Goal: Task Accomplishment & Management: Complete application form

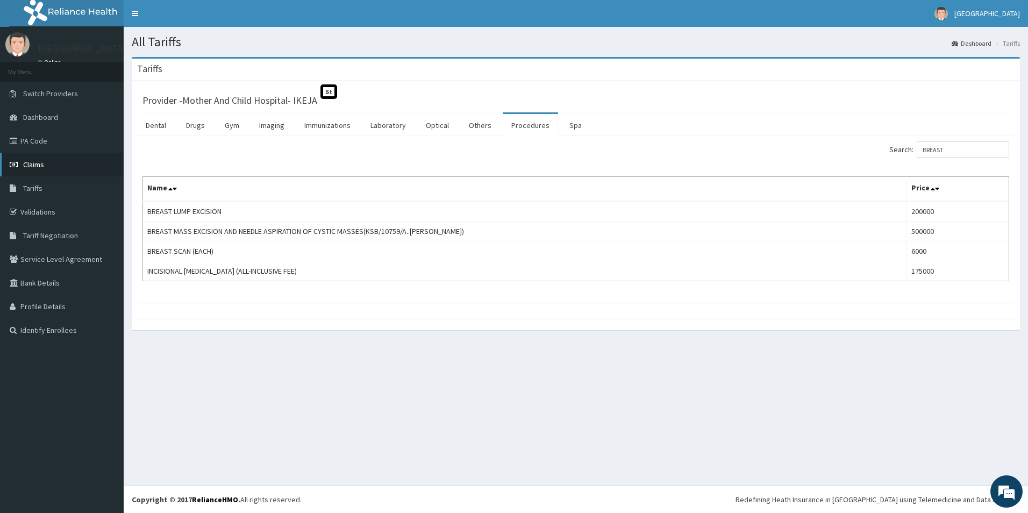
click at [55, 163] on link "Claims" at bounding box center [62, 165] width 124 height 24
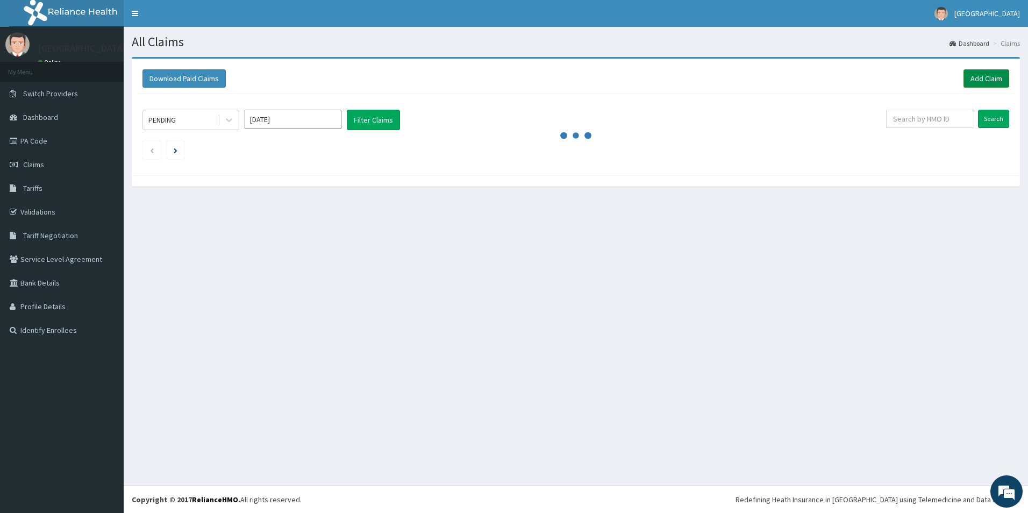
click at [981, 75] on link "Add Claim" at bounding box center [986, 78] width 46 height 18
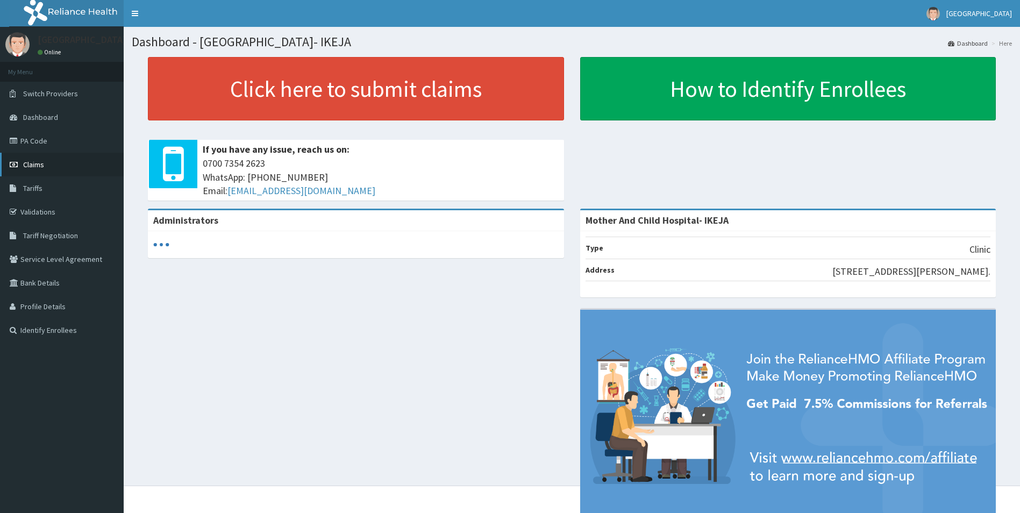
click at [47, 165] on link "Claims" at bounding box center [62, 165] width 124 height 24
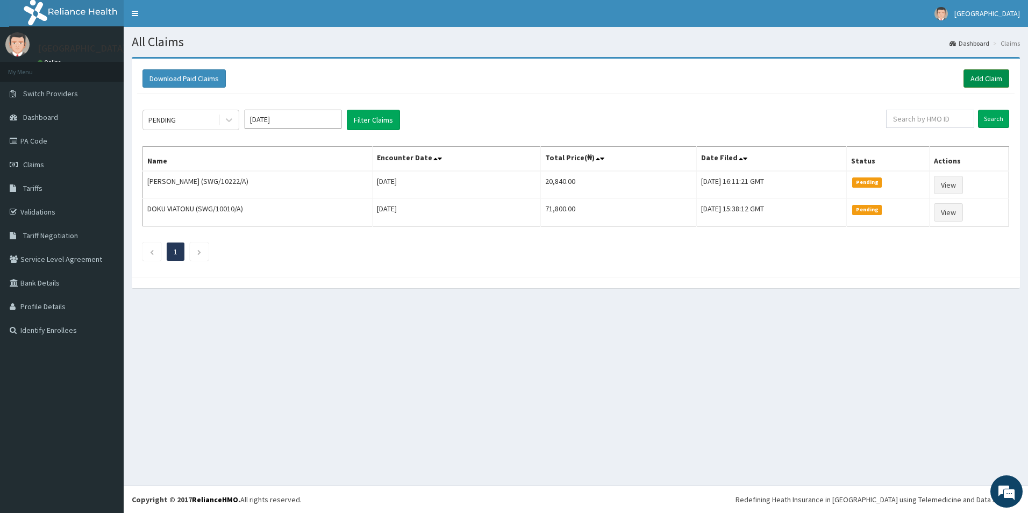
click at [974, 78] on link "Add Claim" at bounding box center [986, 78] width 46 height 18
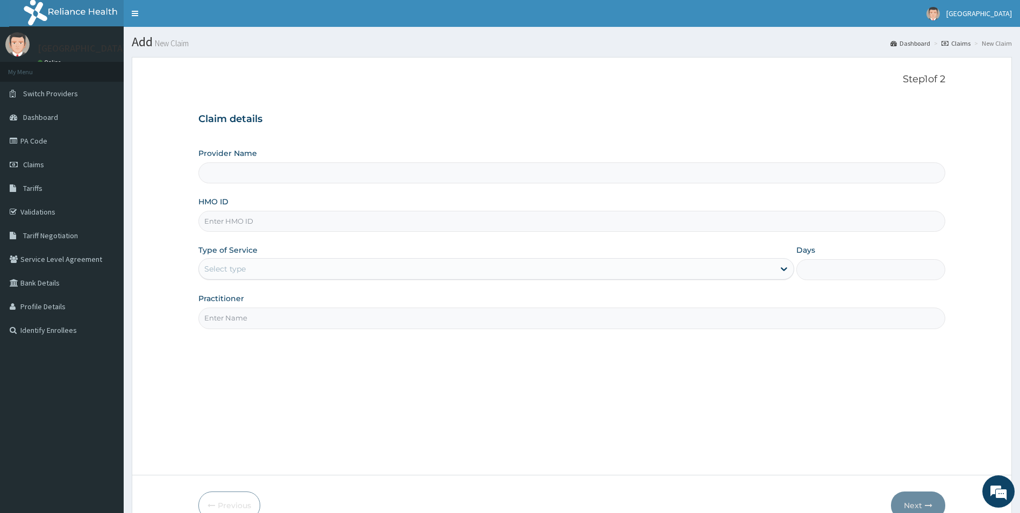
type input "Mother And Child Hospital- IKEJA"
click at [268, 225] on input "HMO ID" at bounding box center [571, 221] width 747 height 21
type input "SER/10007/C"
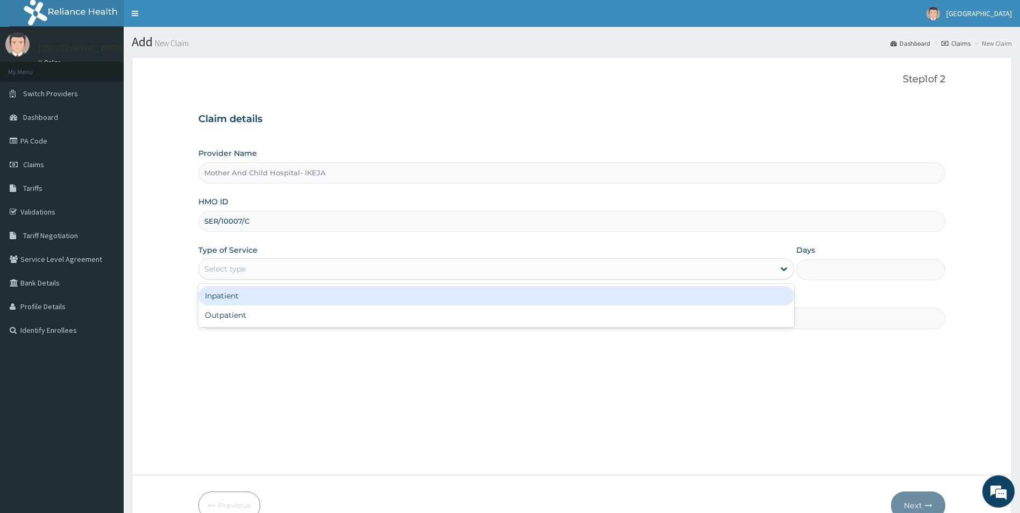
click at [249, 265] on div "Select type" at bounding box center [487, 268] width 576 height 17
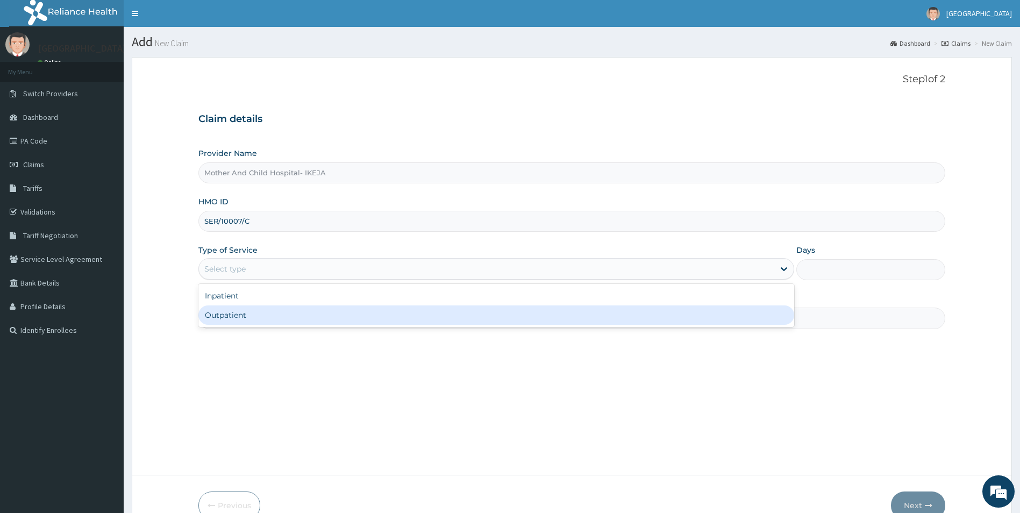
click at [237, 320] on div "Outpatient" at bounding box center [496, 314] width 596 height 19
type input "1"
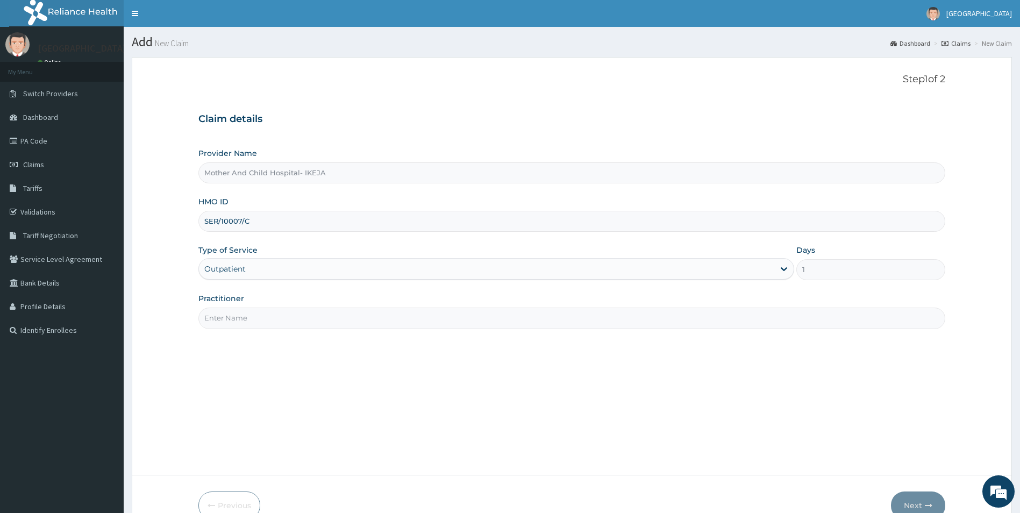
click at [237, 308] on input "Practitioner" at bounding box center [571, 318] width 747 height 21
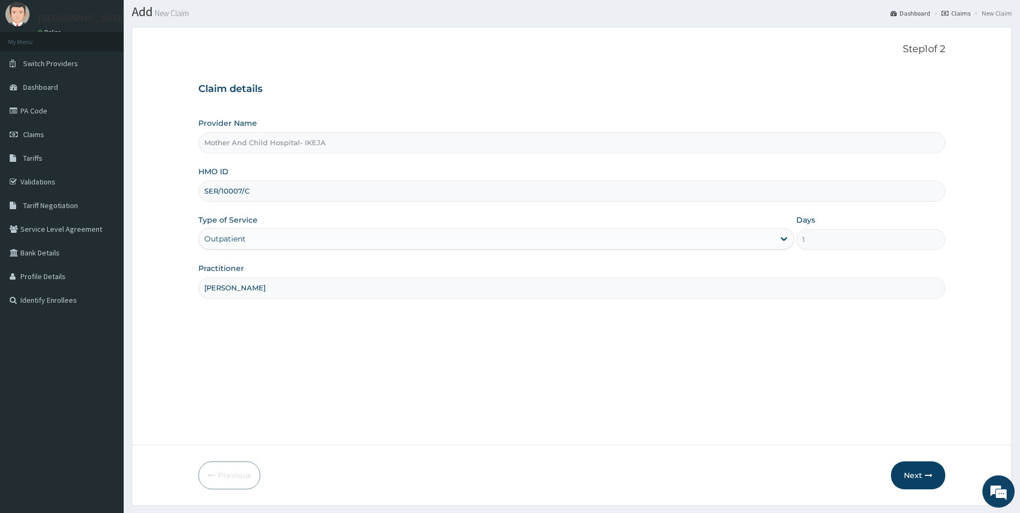
scroll to position [59, 0]
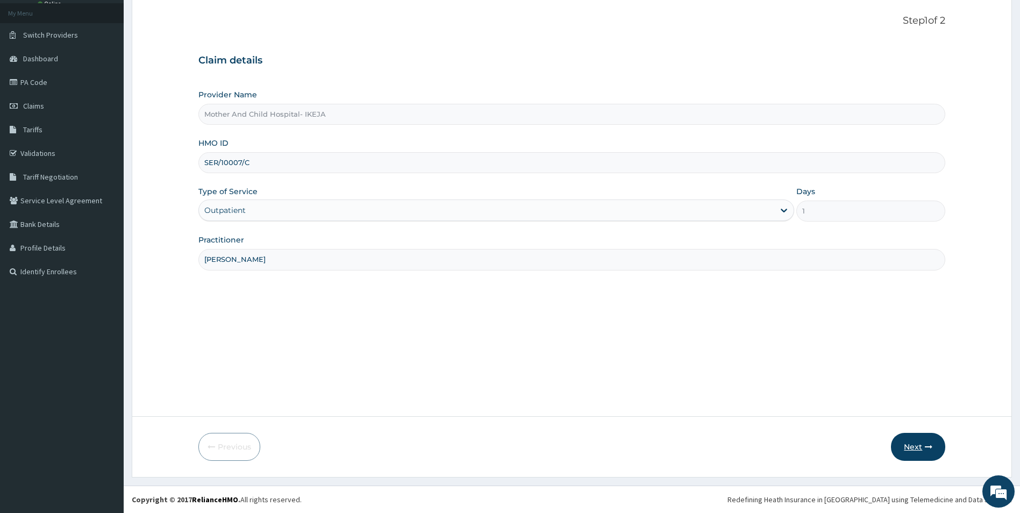
type input "DR MAJI"
click at [903, 440] on button "Next" at bounding box center [918, 447] width 54 height 28
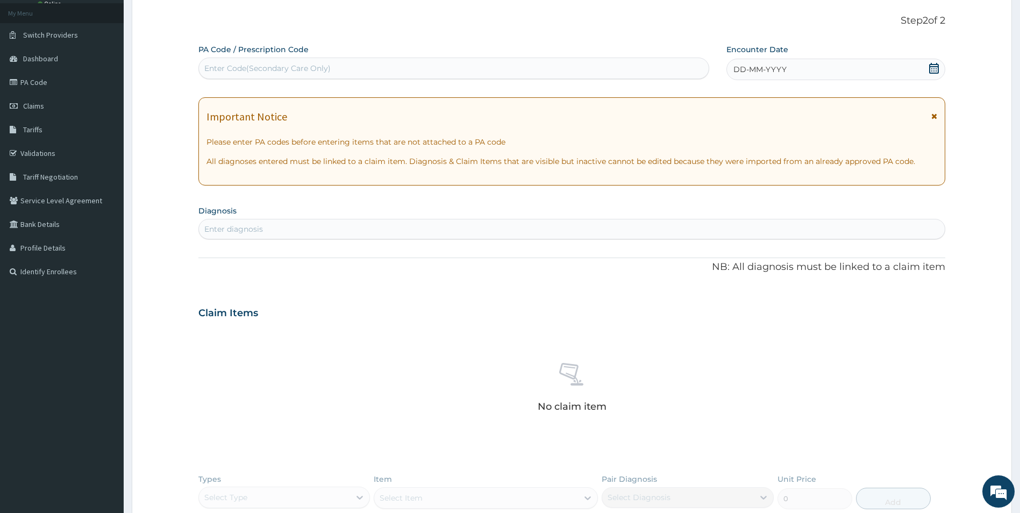
click at [936, 67] on icon at bounding box center [933, 68] width 11 height 11
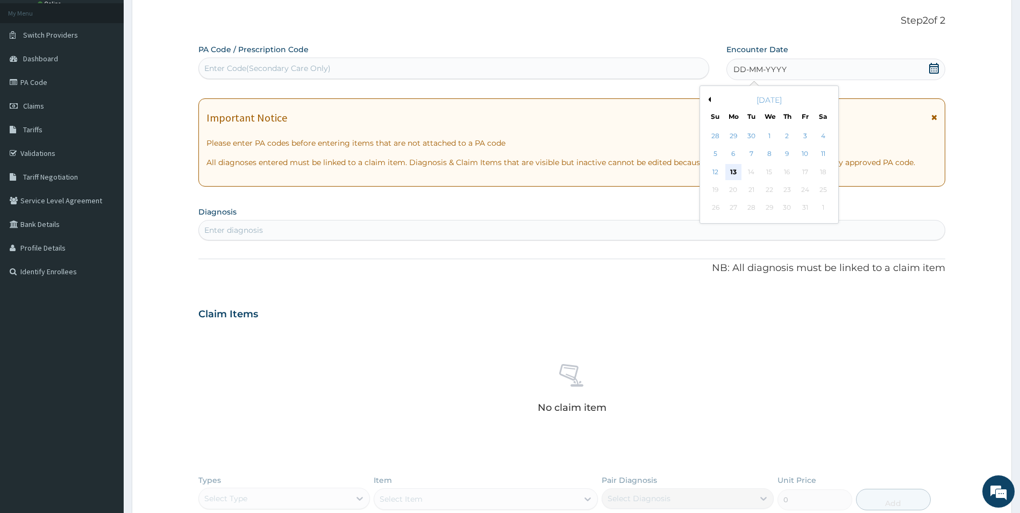
click at [735, 167] on div "13" at bounding box center [733, 172] width 16 height 16
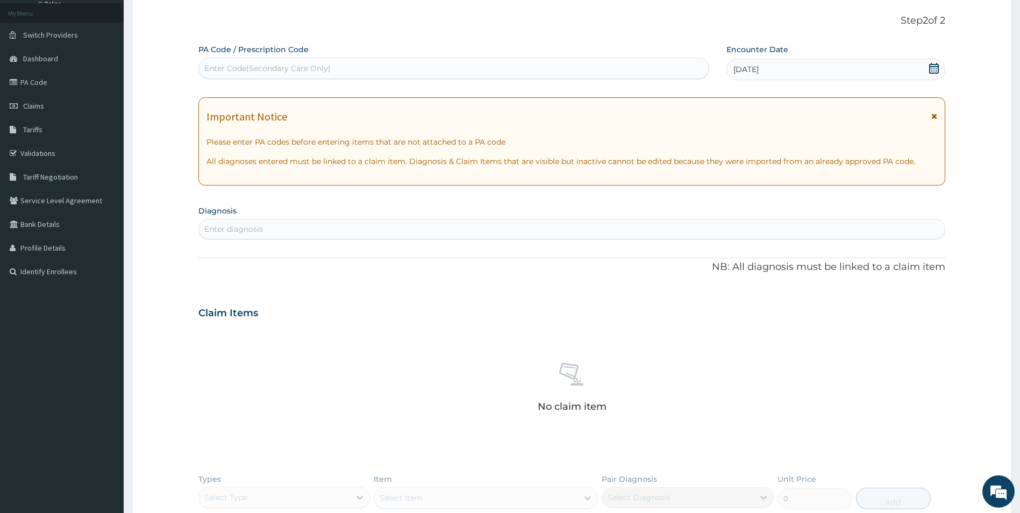
click at [513, 222] on div "Enter diagnosis" at bounding box center [572, 228] width 746 height 17
click at [511, 226] on div "Enter diagnosis" at bounding box center [572, 228] width 746 height 17
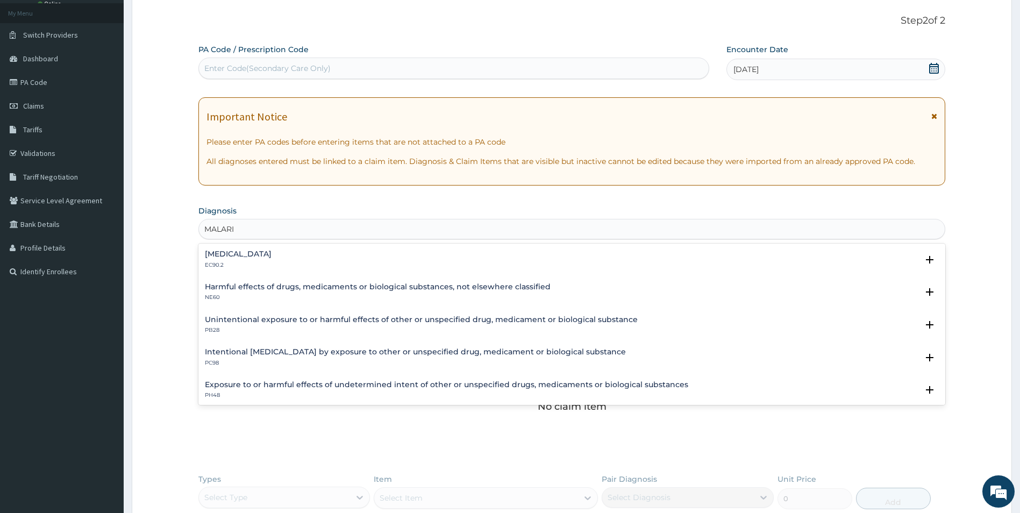
type input "MALARIA"
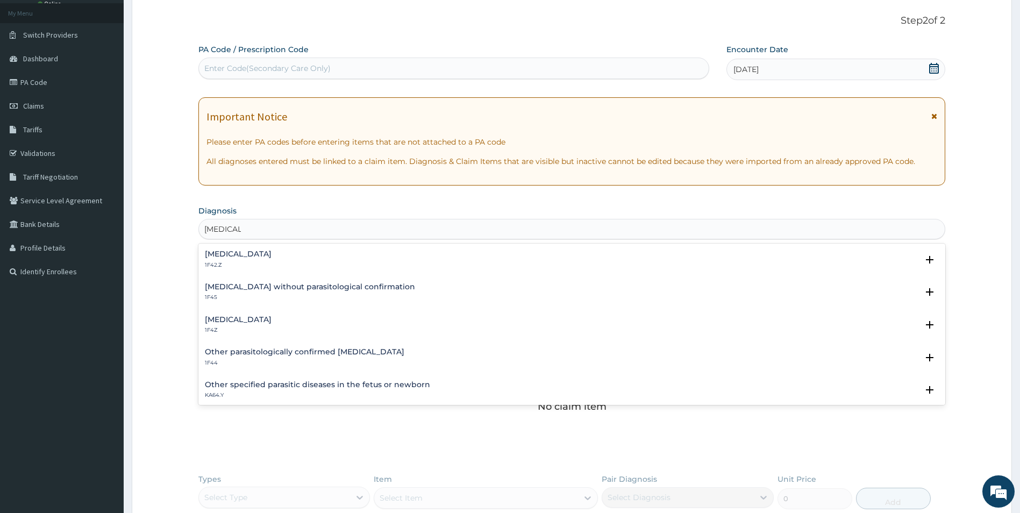
click at [261, 320] on h4 "Malaria, unspecified" at bounding box center [238, 320] width 67 height 8
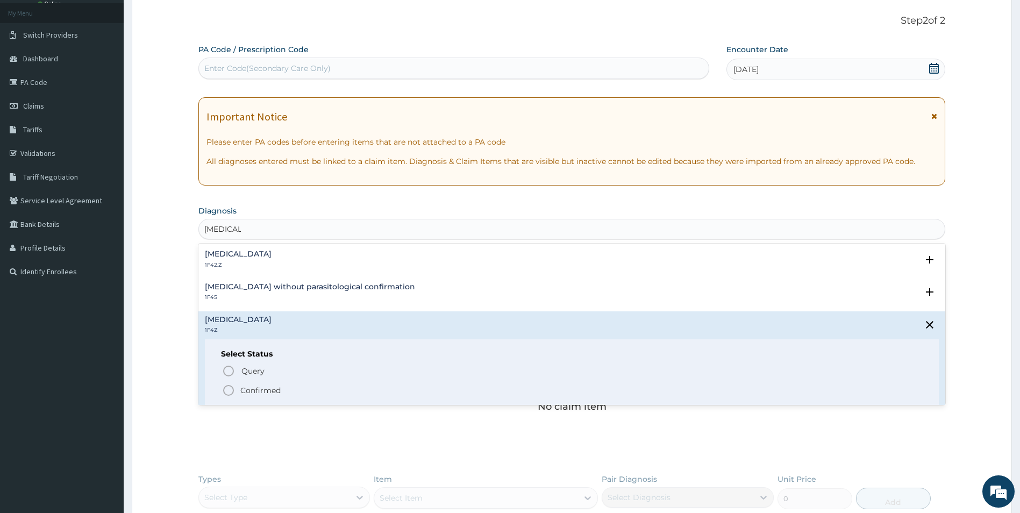
drag, startPoint x: 228, startPoint y: 389, endPoint x: 230, endPoint y: 382, distance: 7.1
click at [230, 389] on icon "status option filled" at bounding box center [228, 390] width 13 height 13
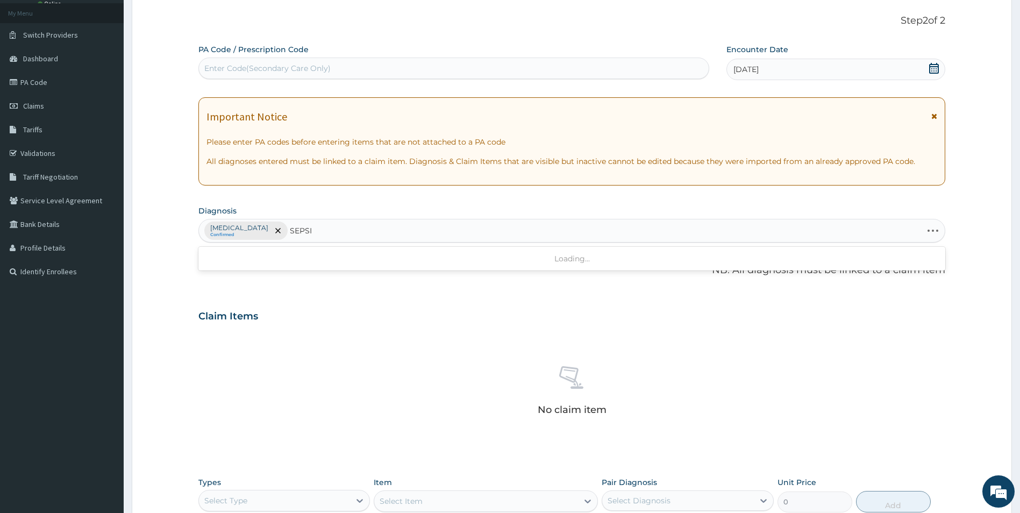
type input "SEPSIS"
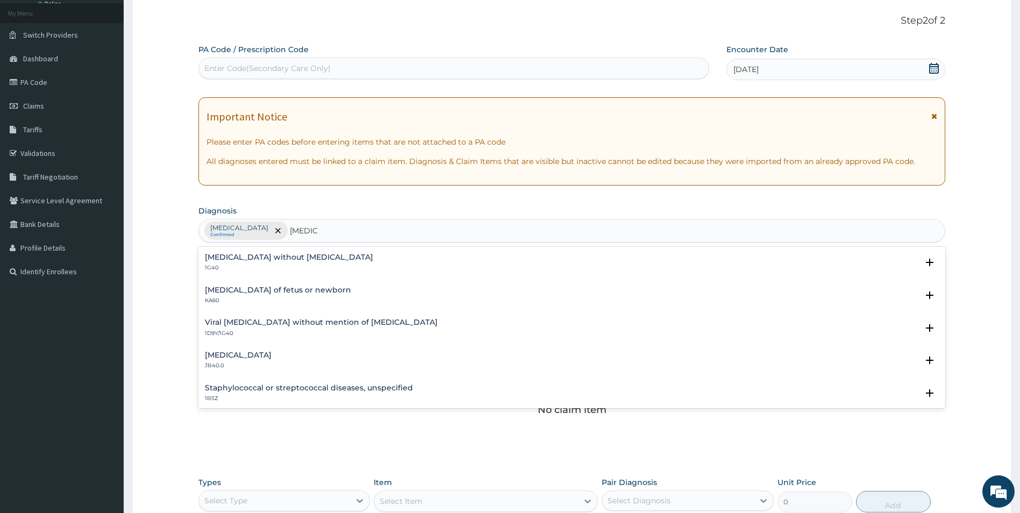
click at [227, 260] on h4 "Sepsis without septic shock" at bounding box center [289, 257] width 168 height 8
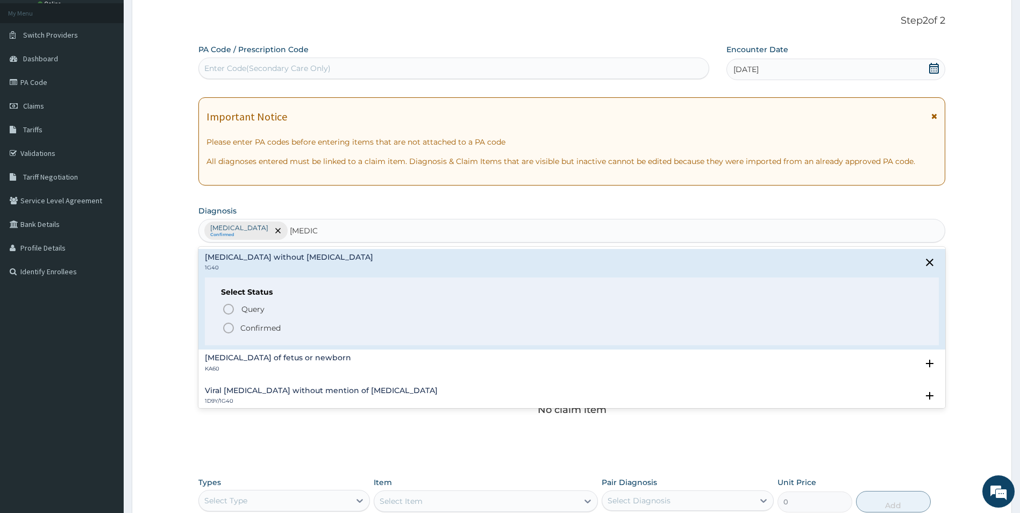
click at [224, 327] on icon "status option filled" at bounding box center [228, 327] width 13 height 13
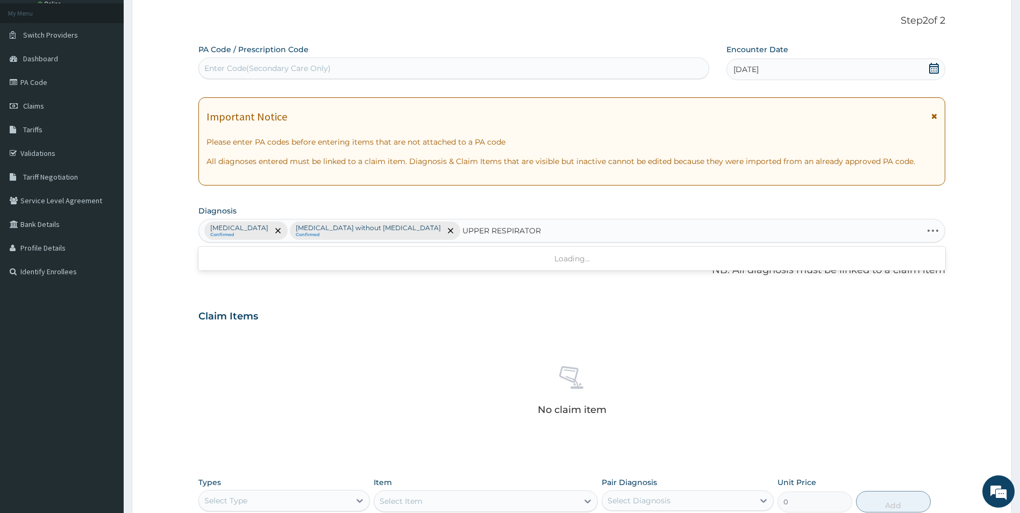
type input "UPPER RESPIRATORY"
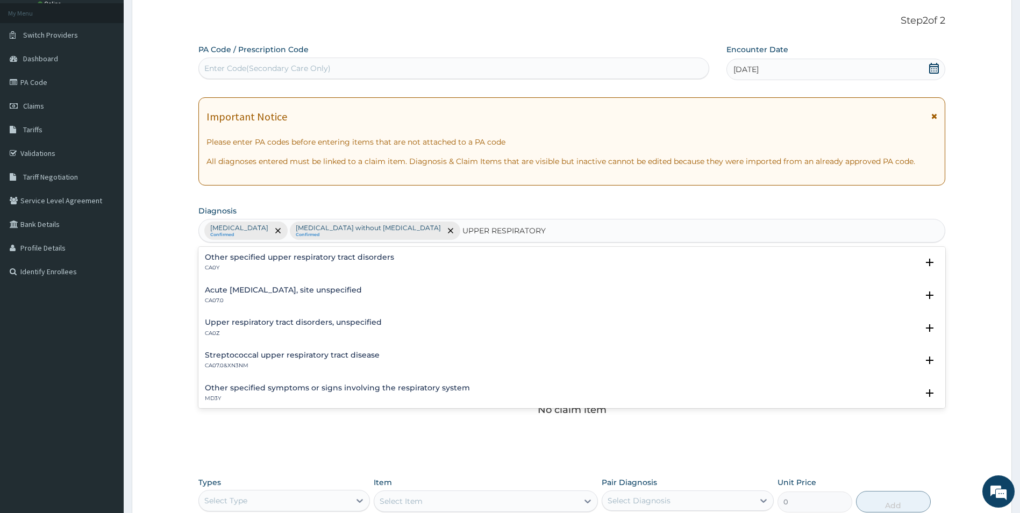
click at [219, 286] on h4 "Acute upper respiratory infection, site unspecified" at bounding box center [283, 290] width 157 height 8
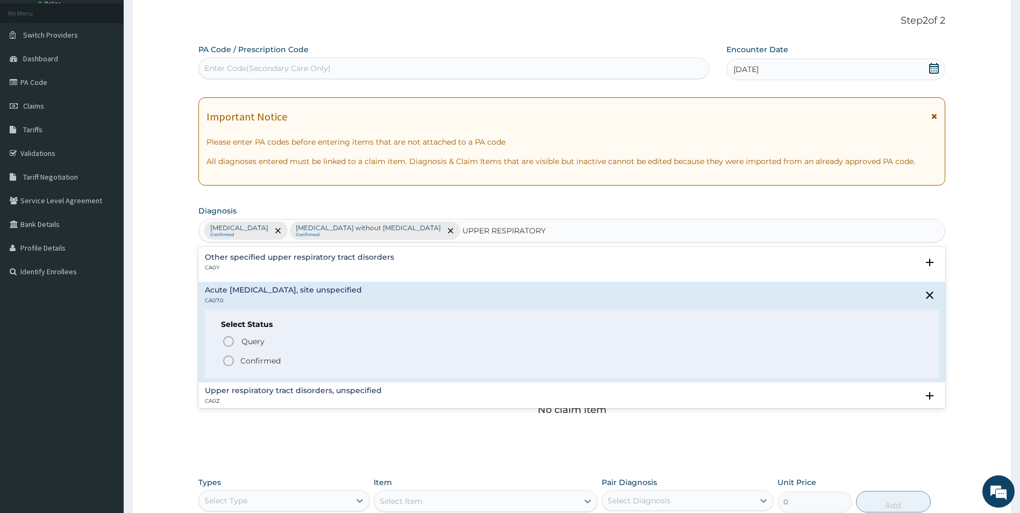
click at [230, 362] on icon "status option filled" at bounding box center [228, 360] width 13 height 13
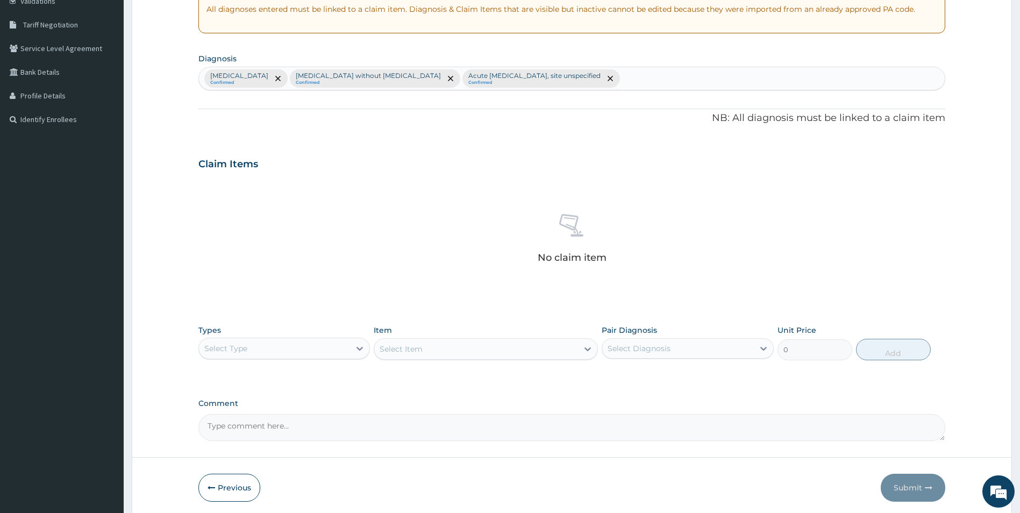
scroll to position [252, 0]
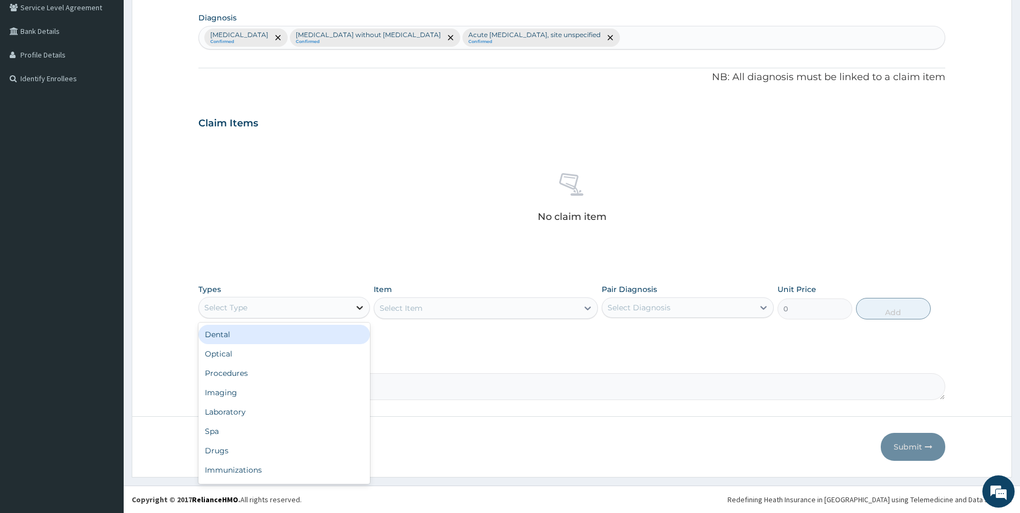
click at [359, 309] on icon at bounding box center [359, 307] width 11 height 11
click at [249, 376] on div "Procedures" at bounding box center [284, 372] width 172 height 19
click at [416, 309] on div "Select Item" at bounding box center [401, 308] width 43 height 11
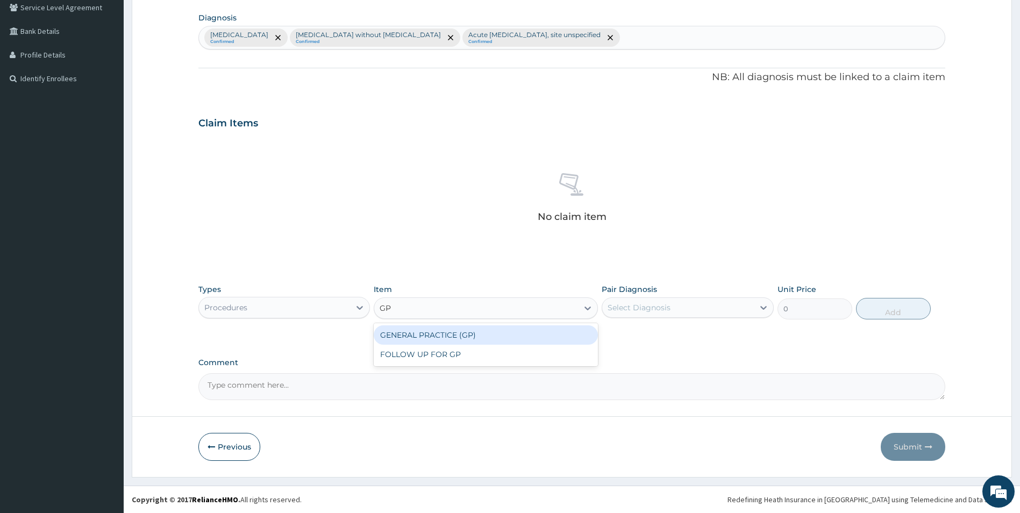
type input "GP"
click at [401, 328] on div "GENERAL PRACTICE (GP)" at bounding box center [486, 334] width 224 height 19
type input "4000"
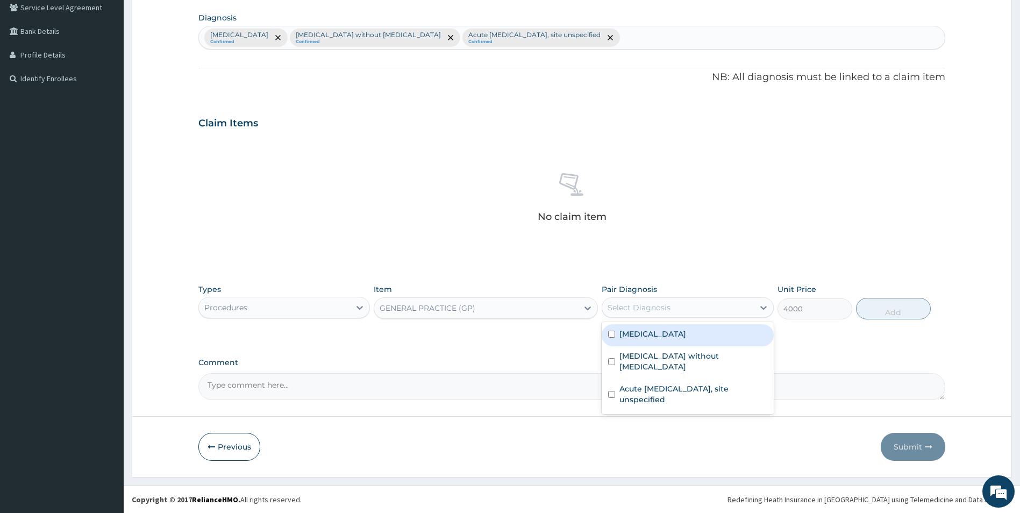
click at [632, 304] on div "Select Diagnosis" at bounding box center [638, 307] width 63 height 11
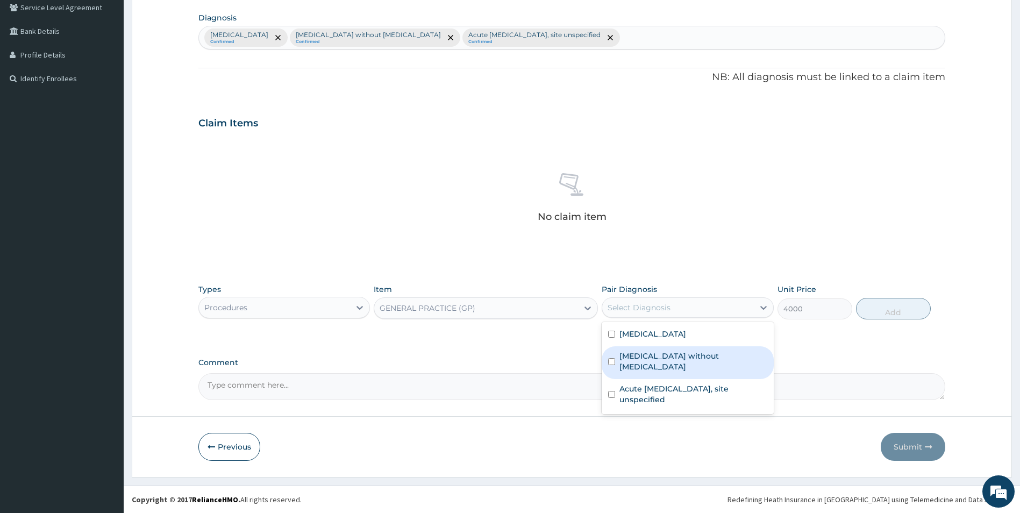
click at [610, 358] on input "checkbox" at bounding box center [611, 361] width 7 height 7
checkbox input "true"
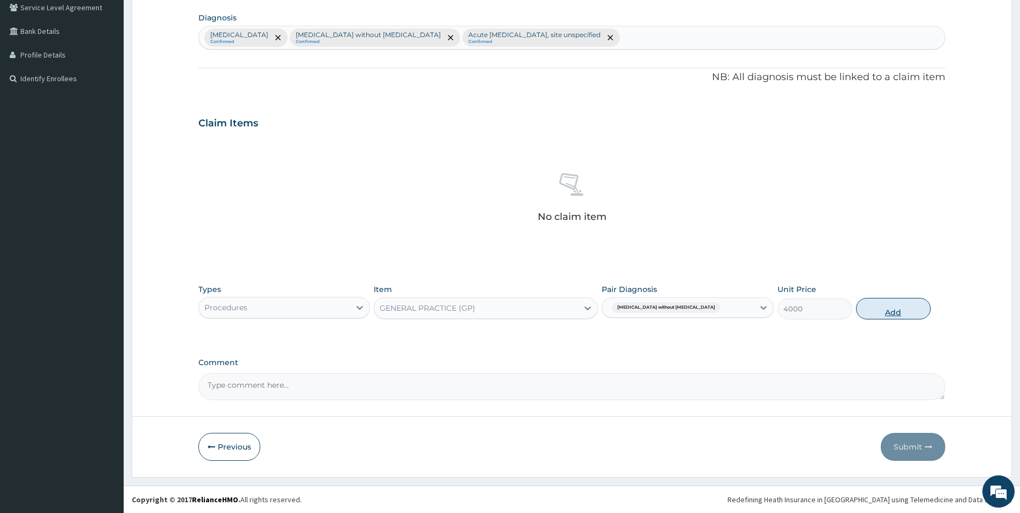
click at [886, 311] on button "Add" at bounding box center [893, 309] width 75 height 22
type input "0"
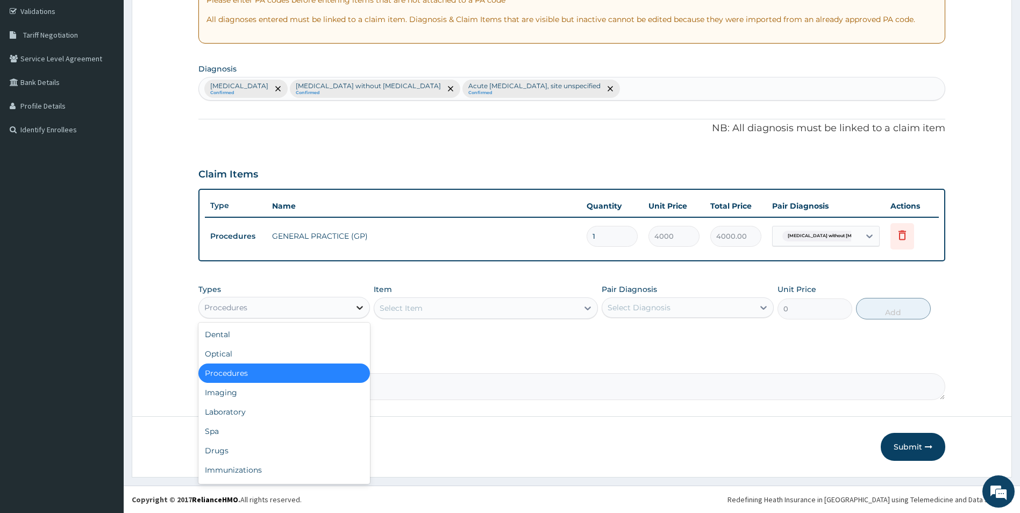
click at [351, 306] on div at bounding box center [359, 307] width 19 height 19
click at [246, 411] on div "Laboratory" at bounding box center [284, 411] width 172 height 19
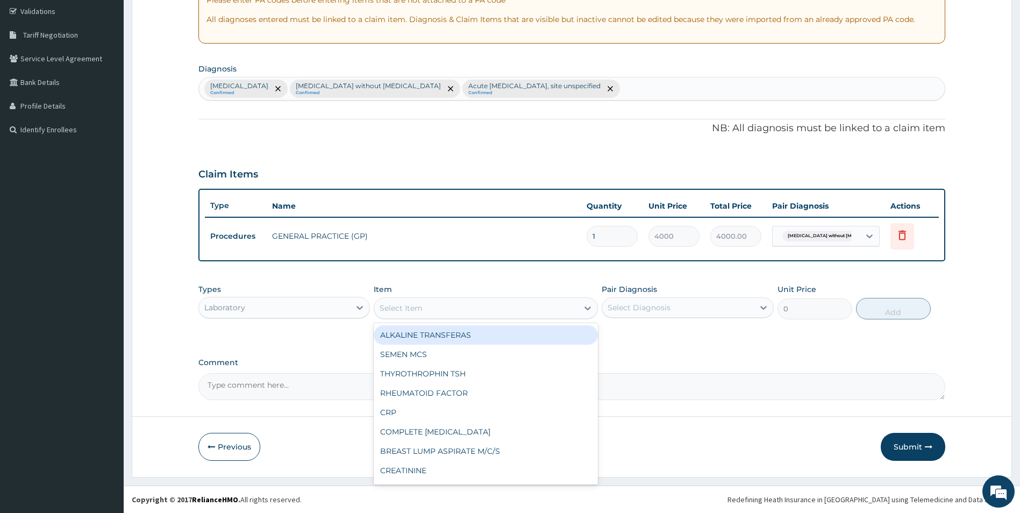
click at [416, 304] on div "Select Item" at bounding box center [401, 308] width 43 height 11
type input "FBC"
click at [408, 335] on div "FULL BLOOD COUNT (FBC)" at bounding box center [486, 334] width 224 height 19
type input "2400"
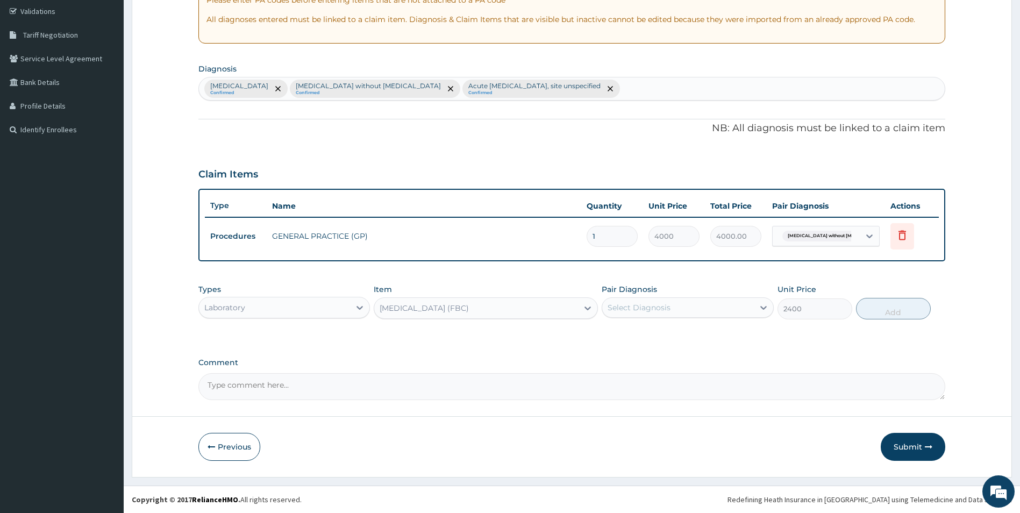
click at [609, 301] on div at bounding box center [607, 307] width 1 height 13
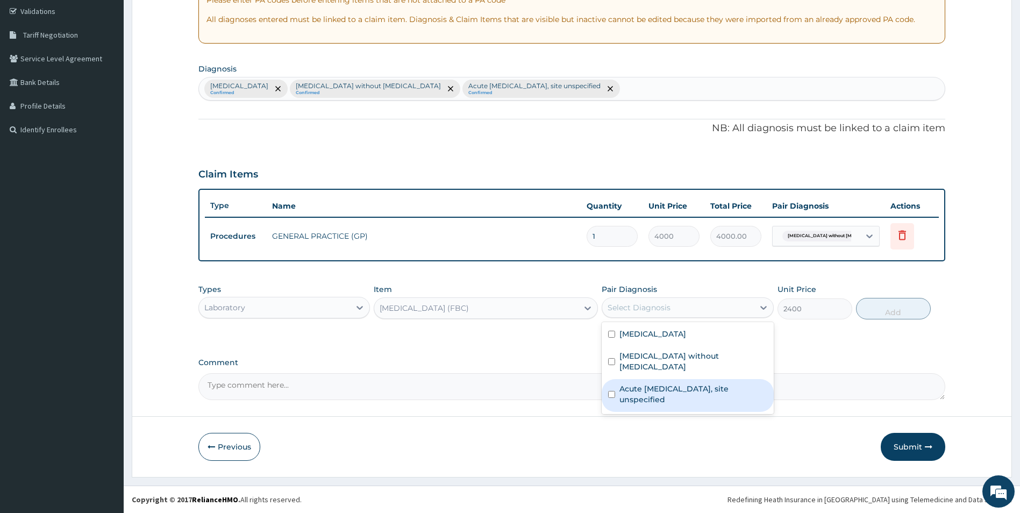
click at [612, 391] on input "checkbox" at bounding box center [611, 394] width 7 height 7
checkbox input "true"
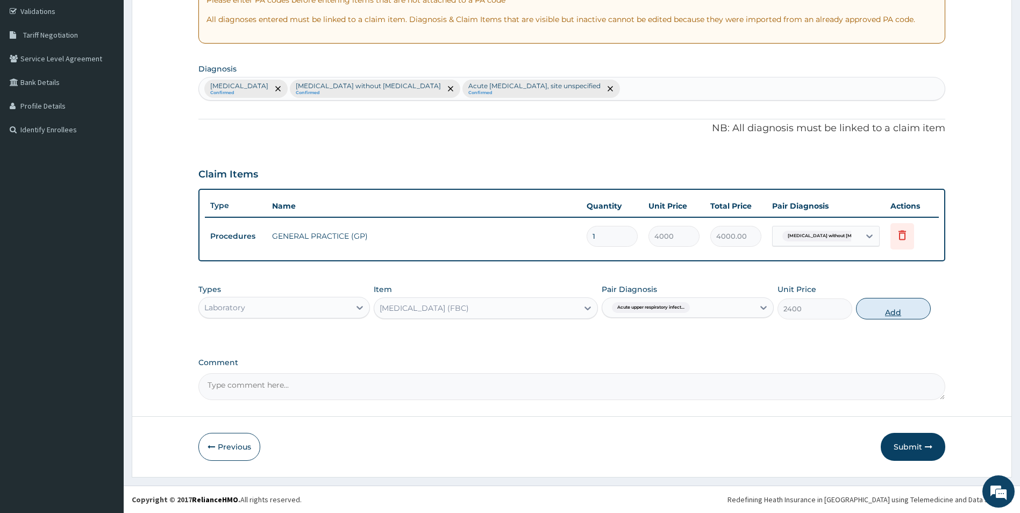
click at [881, 307] on button "Add" at bounding box center [893, 309] width 75 height 22
type input "0"
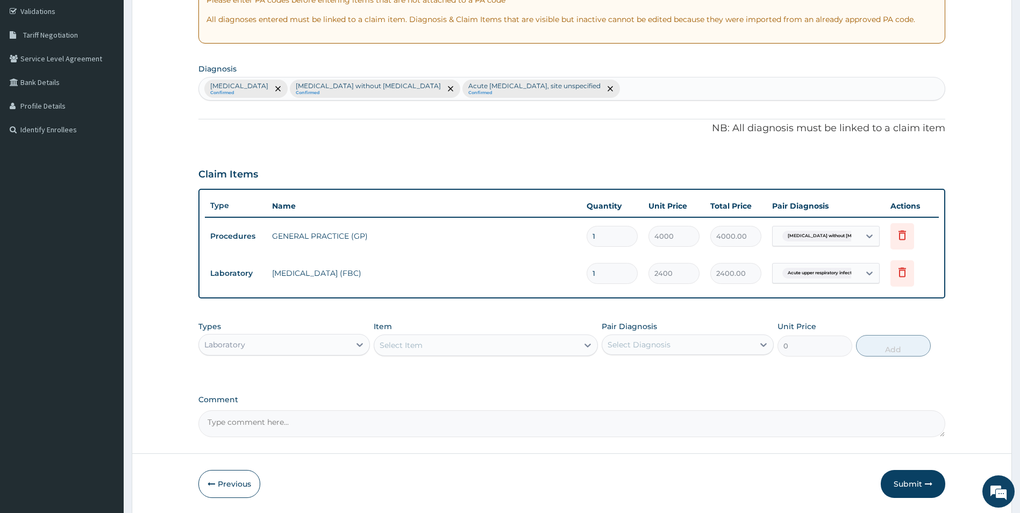
scroll to position [238, 0]
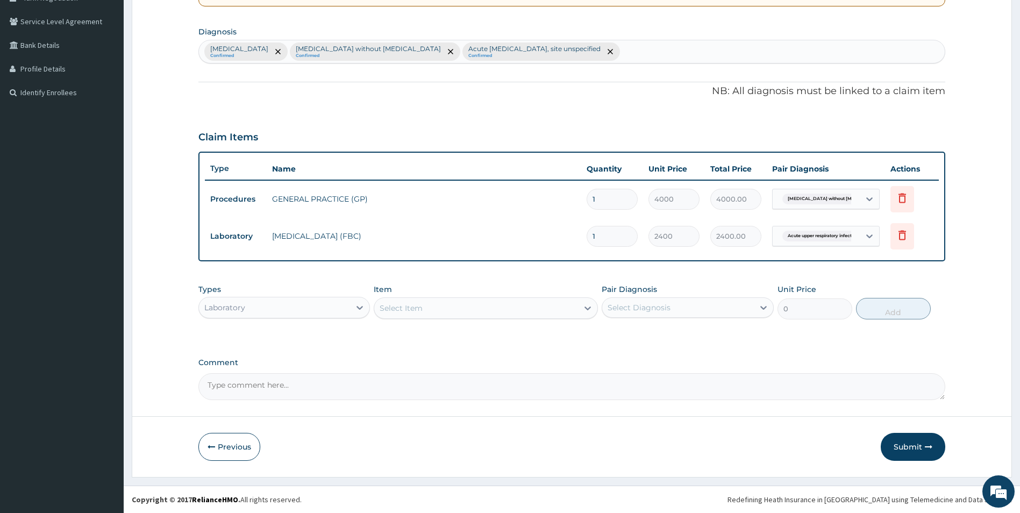
click at [402, 305] on div "Select Item" at bounding box center [401, 308] width 43 height 11
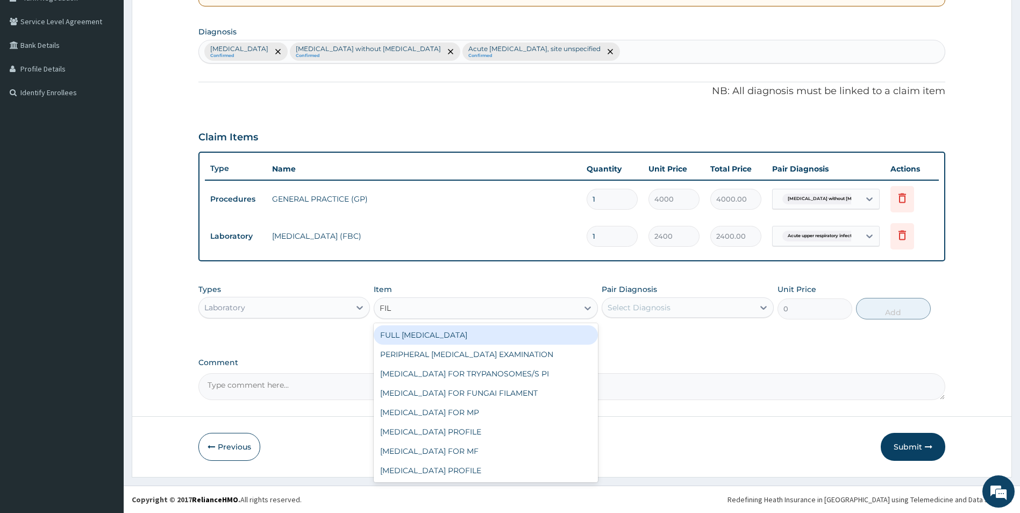
type input "FILM"
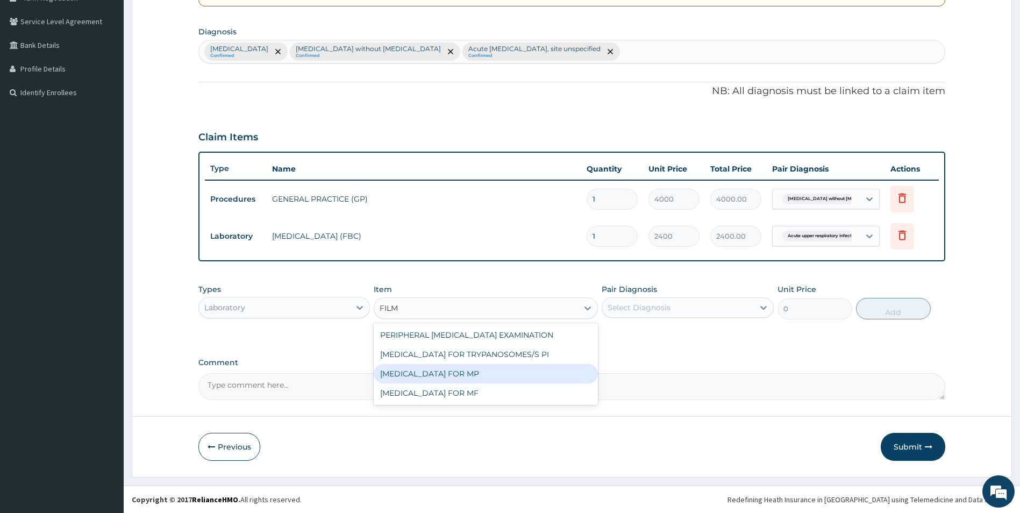
click at [420, 368] on div "BLOOD FILM FOR MP" at bounding box center [486, 373] width 224 height 19
type input "1200"
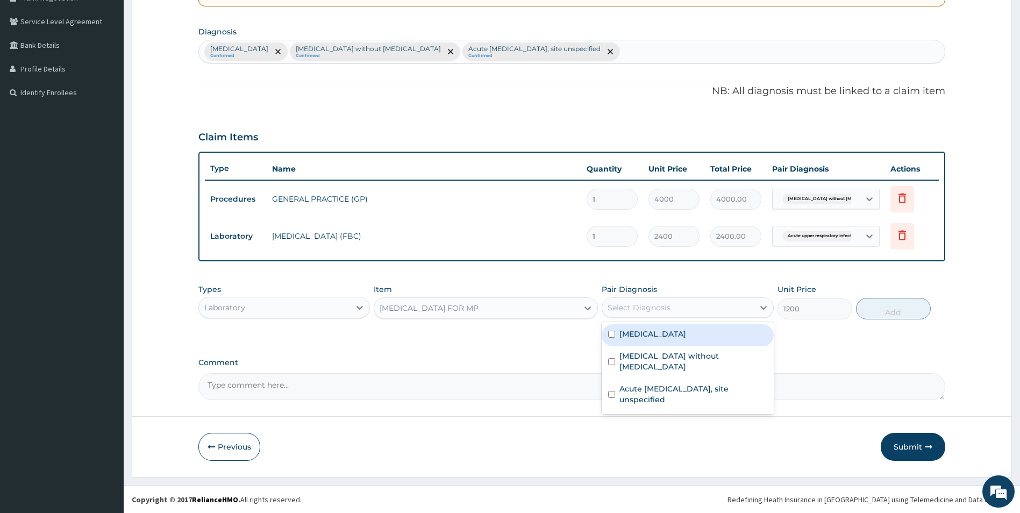
click at [617, 310] on div "Select Diagnosis" at bounding box center [638, 307] width 63 height 11
click at [609, 334] on input "checkbox" at bounding box center [611, 334] width 7 height 7
checkbox input "true"
click at [881, 309] on button "Add" at bounding box center [893, 309] width 75 height 22
type input "0"
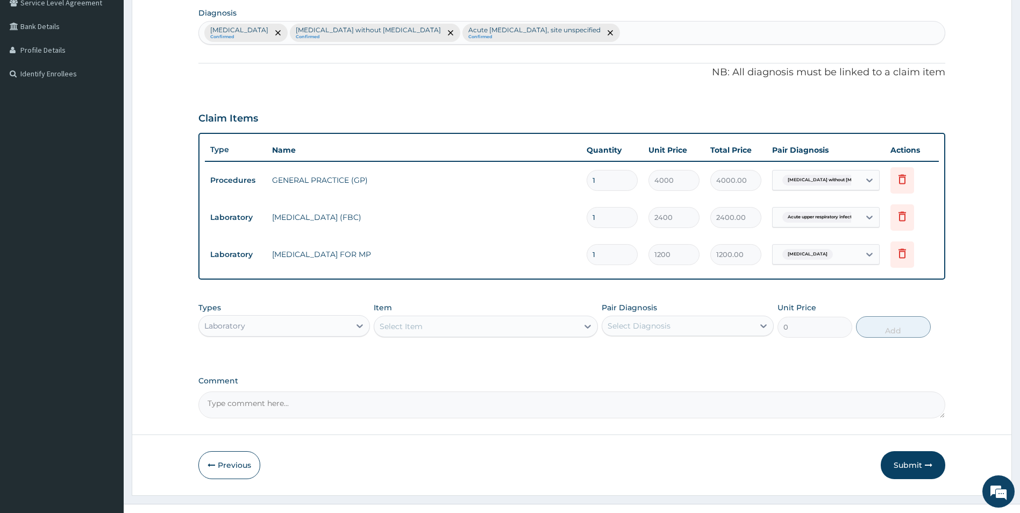
scroll to position [275, 0]
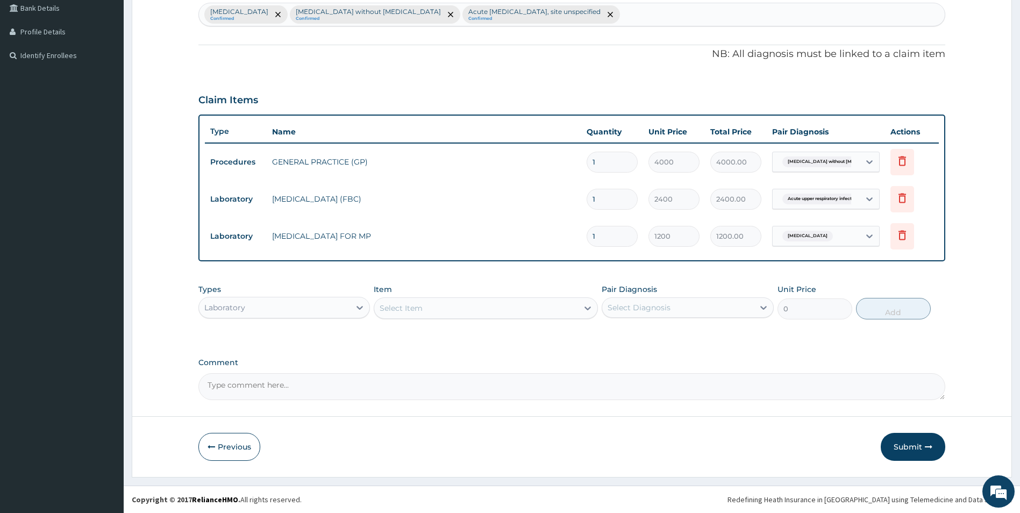
click at [324, 309] on div "Laboratory" at bounding box center [275, 307] width 152 height 17
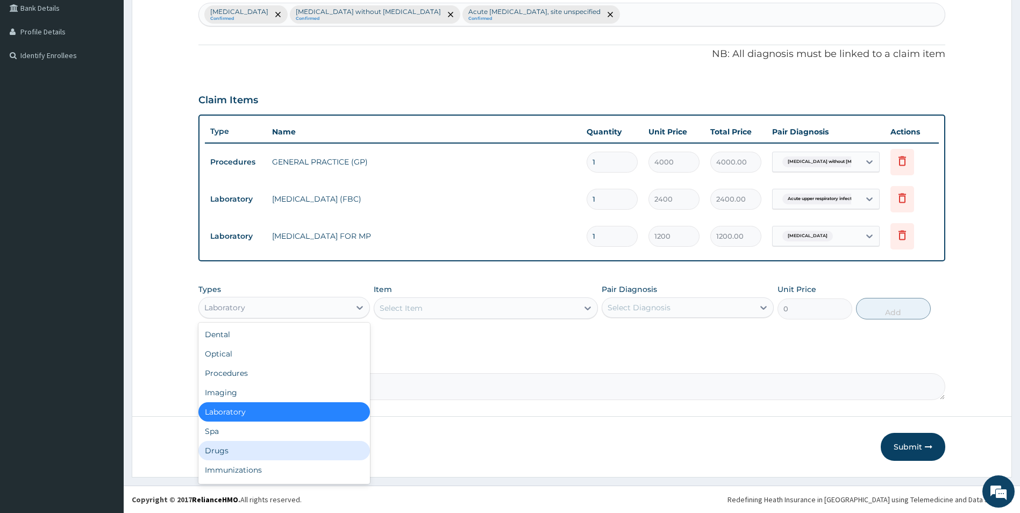
click at [215, 454] on div "Drugs" at bounding box center [284, 450] width 172 height 19
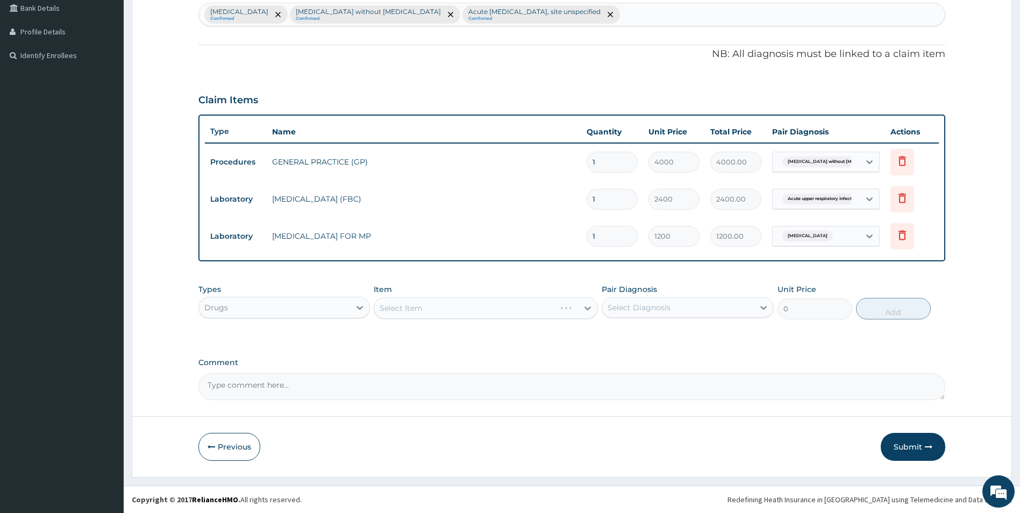
click at [432, 311] on div "Select Item" at bounding box center [486, 308] width 224 height 22
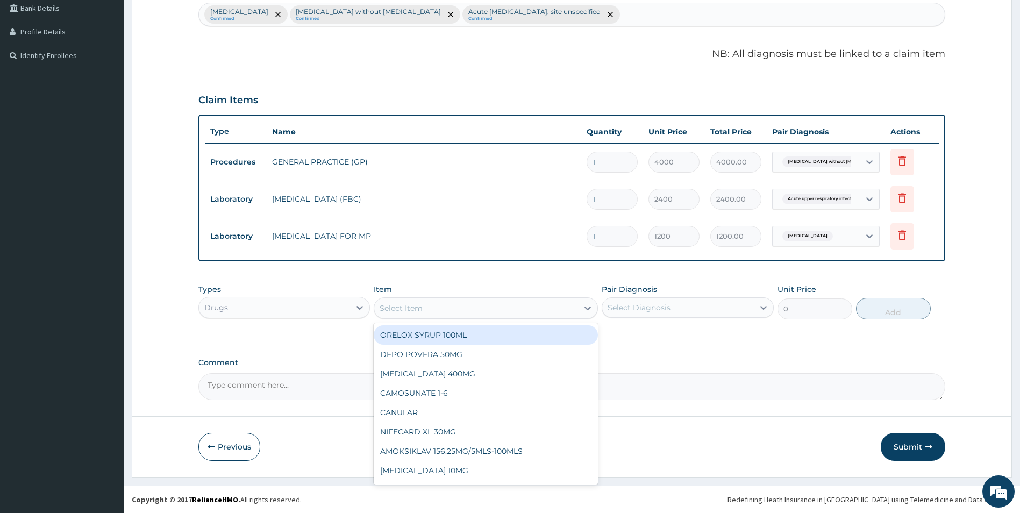
click at [451, 310] on div "Select Item" at bounding box center [476, 307] width 204 height 17
type input "CAMO"
click at [427, 335] on div "CAMOSUNATE 1-6" at bounding box center [486, 334] width 224 height 19
type input "2000"
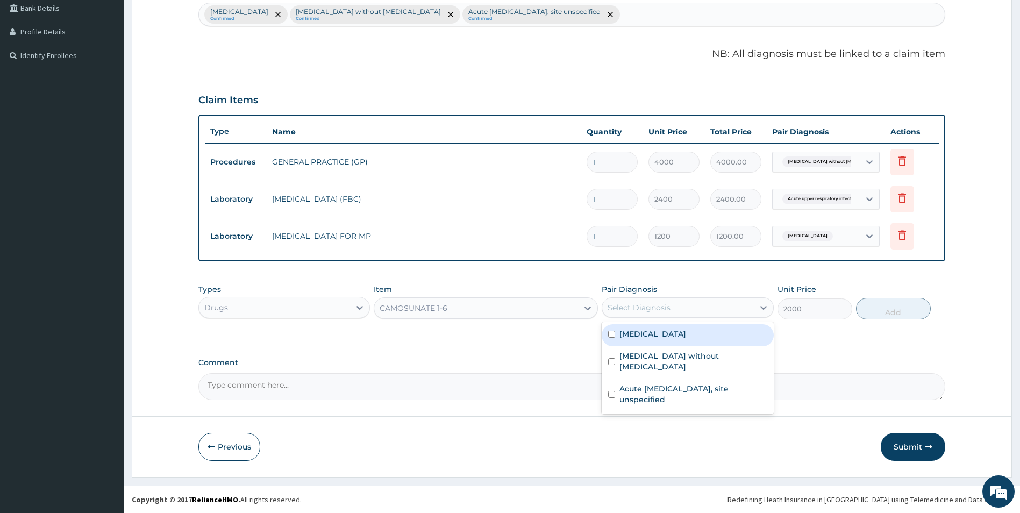
click at [623, 311] on div "Select Diagnosis" at bounding box center [638, 307] width 63 height 11
click at [610, 334] on input "checkbox" at bounding box center [611, 334] width 7 height 7
checkbox input "true"
click at [876, 314] on button "Add" at bounding box center [893, 309] width 75 height 22
type input "0"
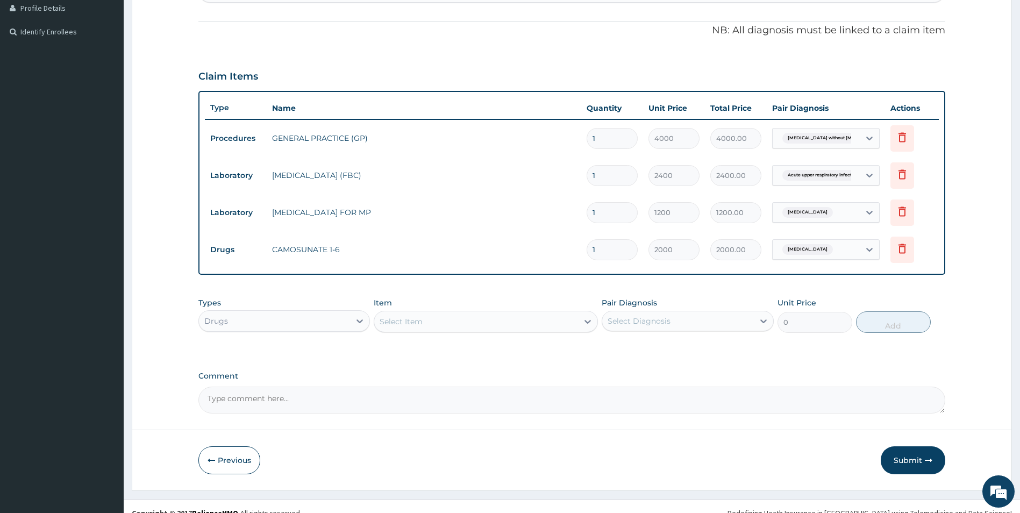
scroll to position [312, 0]
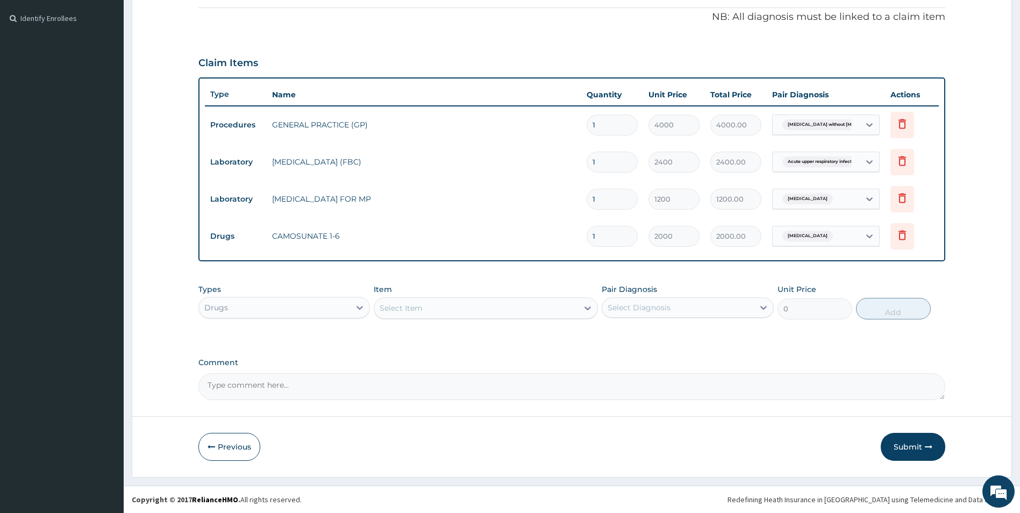
click at [405, 306] on div "Select Item" at bounding box center [401, 308] width 43 height 11
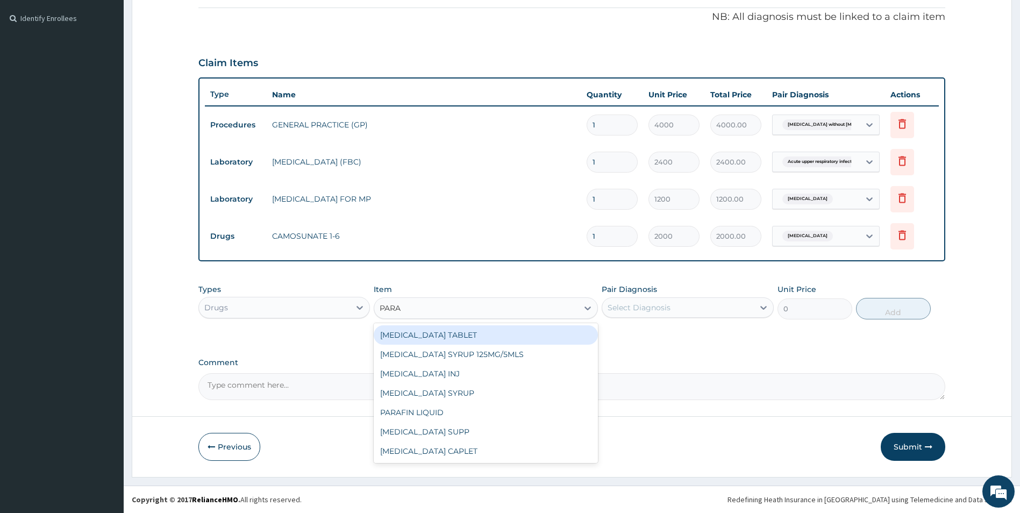
type input "PARAC"
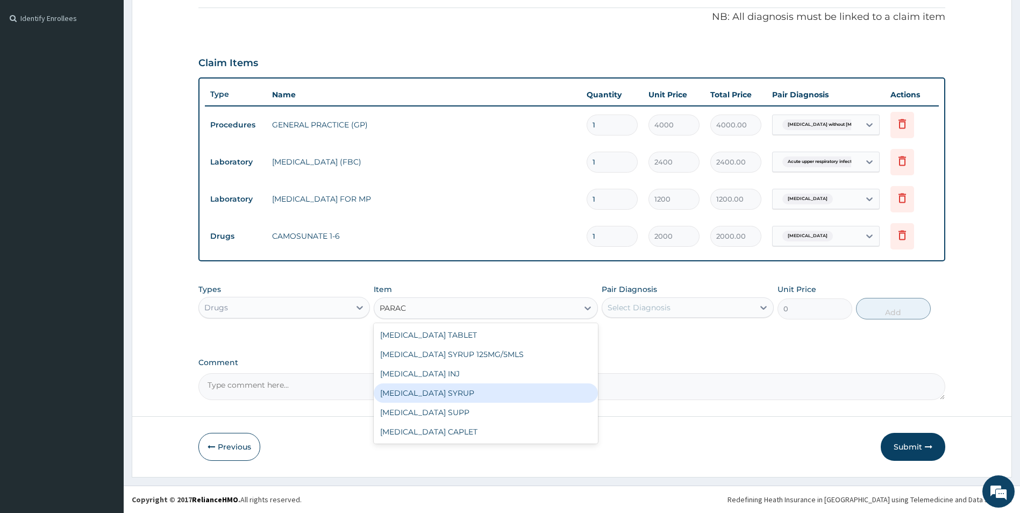
click at [406, 394] on div "PARACETAMOL SYRUP" at bounding box center [486, 392] width 224 height 19
type input "600"
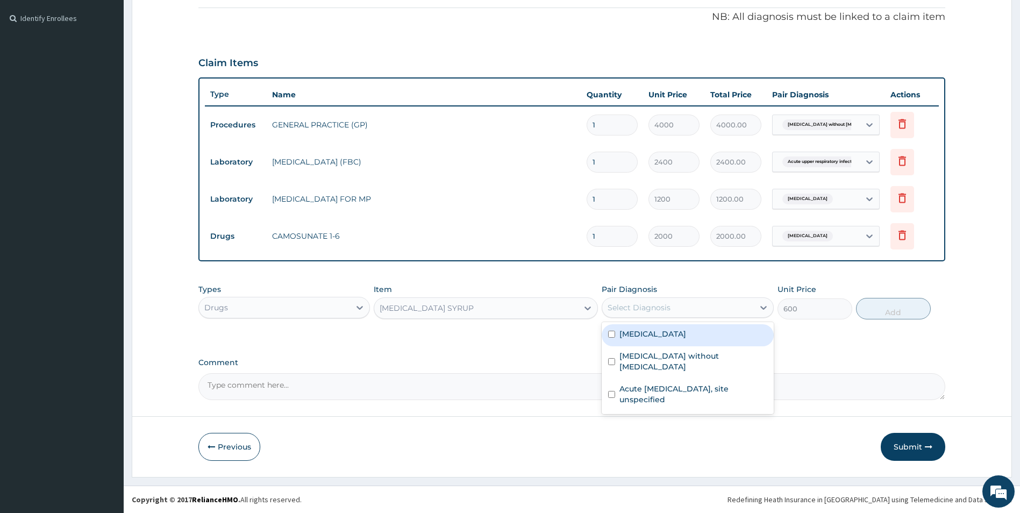
click at [625, 303] on div "Select Diagnosis" at bounding box center [638, 307] width 63 height 11
click at [612, 335] on input "checkbox" at bounding box center [611, 334] width 7 height 7
checkbox input "true"
click at [884, 314] on button "Add" at bounding box center [893, 309] width 75 height 22
type input "0"
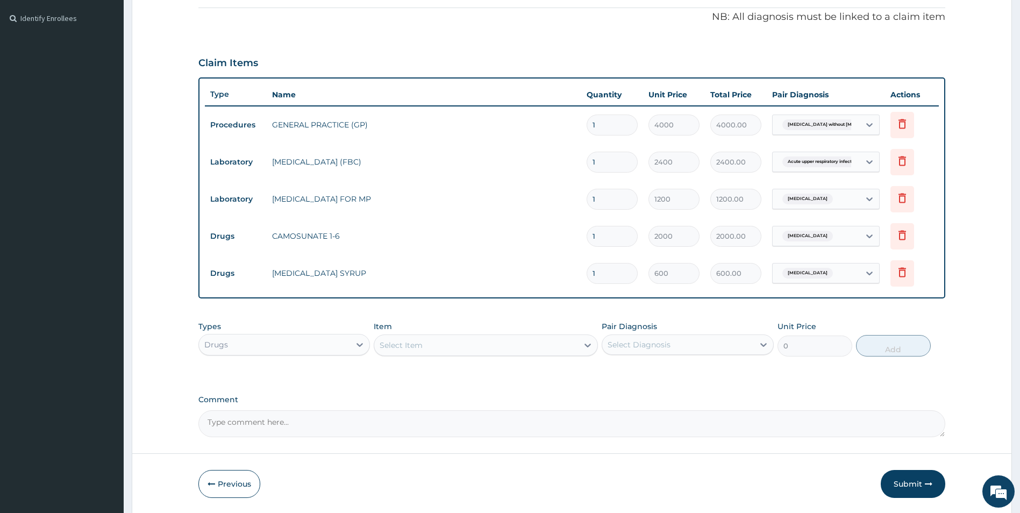
scroll to position [349, 0]
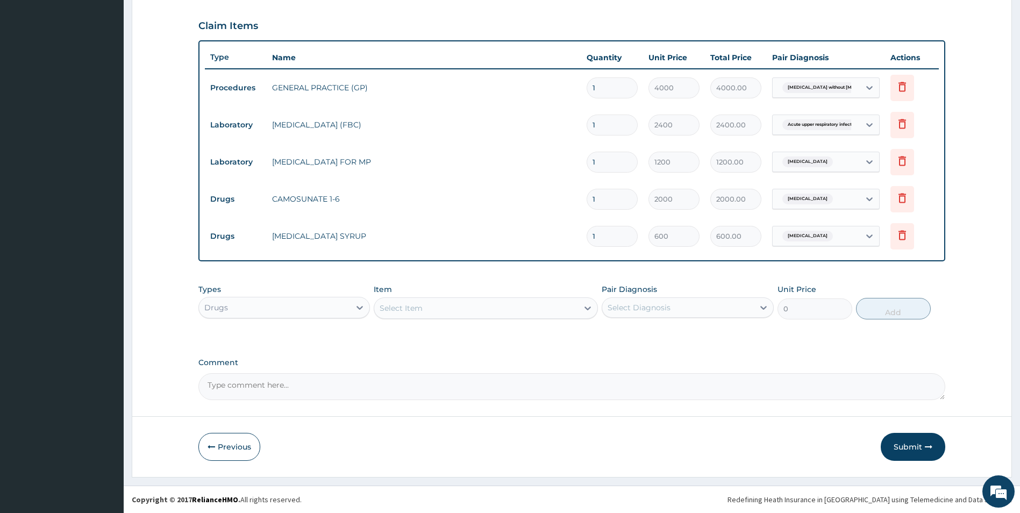
click at [420, 309] on div "Select Item" at bounding box center [401, 308] width 43 height 11
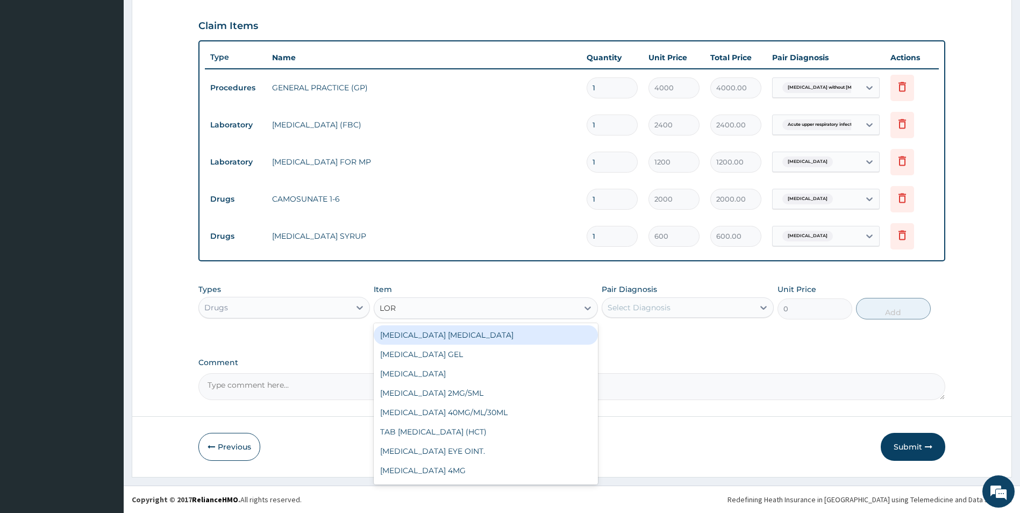
type input "LORA"
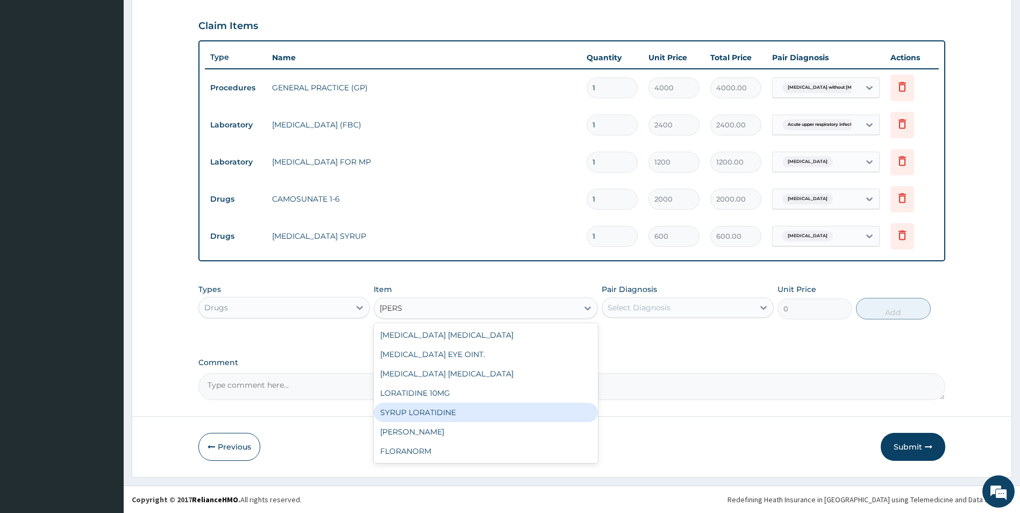
click at [428, 412] on div "SYRUP LORATIDINE" at bounding box center [486, 412] width 224 height 19
type input "1300"
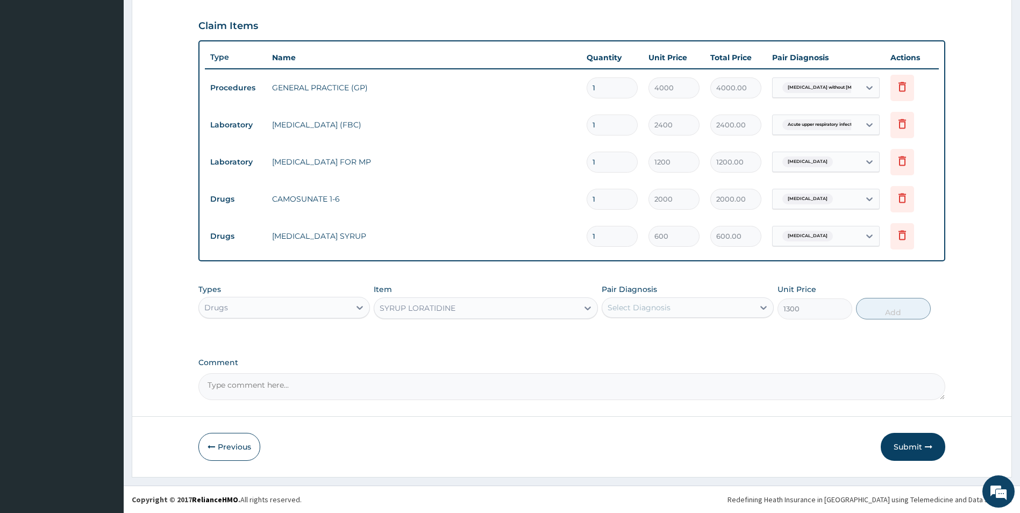
click at [617, 309] on div "Select Diagnosis" at bounding box center [638, 307] width 63 height 11
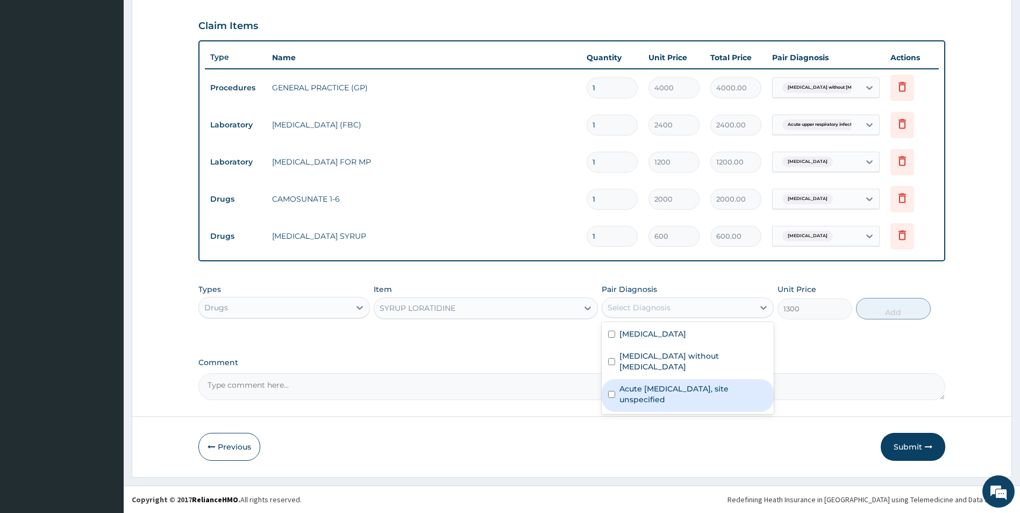
click at [609, 391] on input "checkbox" at bounding box center [611, 394] width 7 height 7
checkbox input "true"
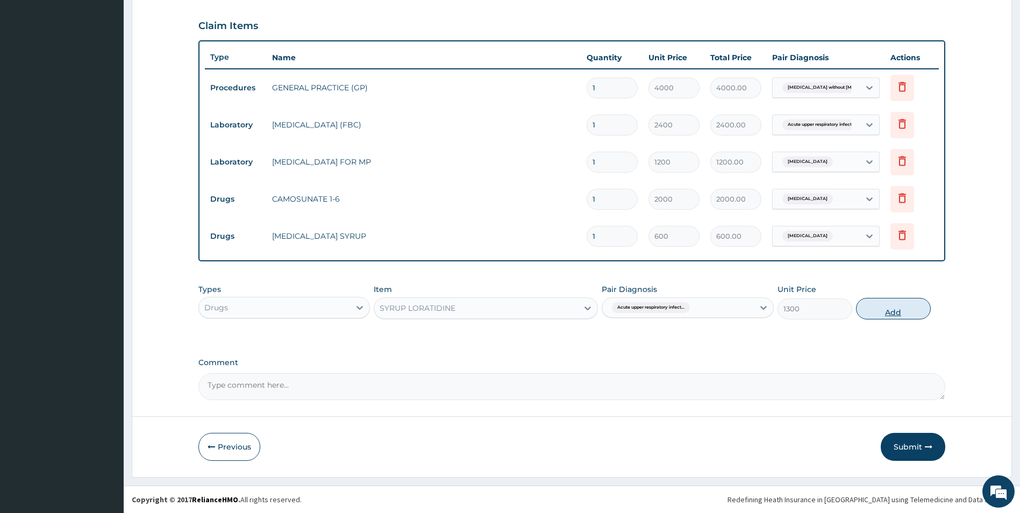
click at [904, 310] on button "Add" at bounding box center [893, 309] width 75 height 22
type input "0"
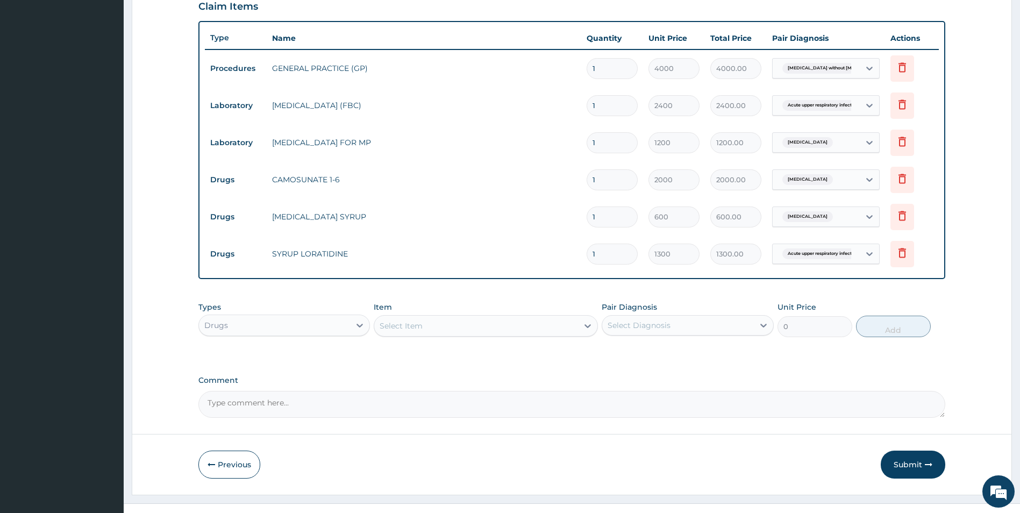
scroll to position [386, 0]
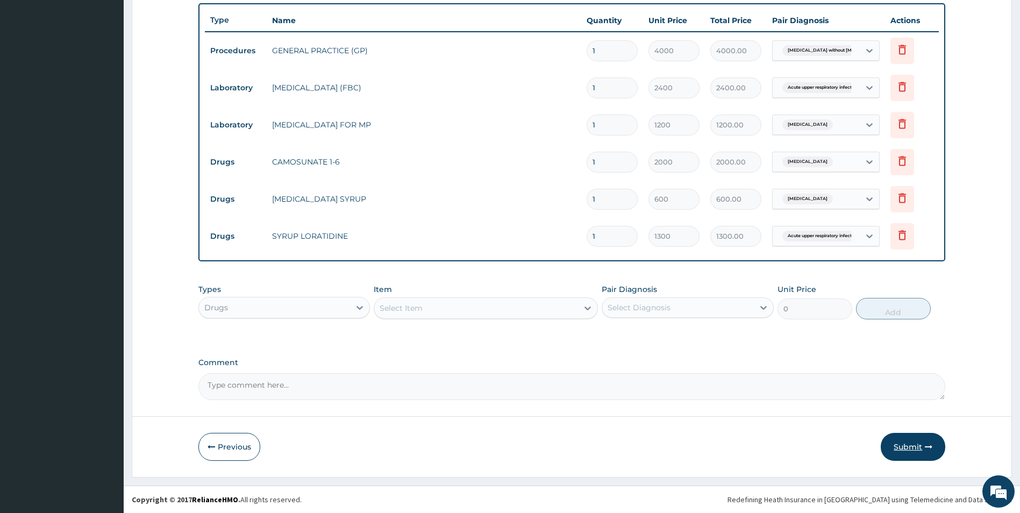
click at [906, 449] on button "Submit" at bounding box center [913, 447] width 65 height 28
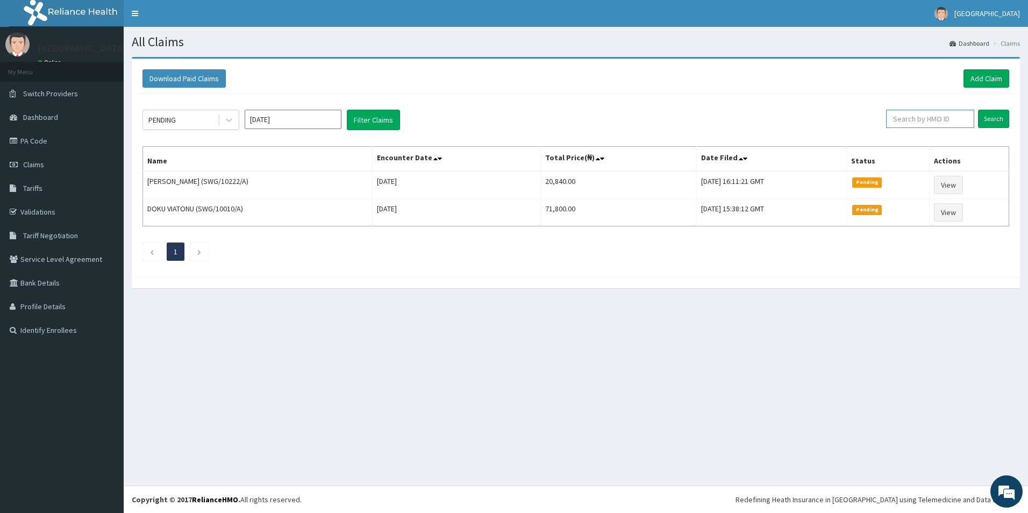
click at [946, 117] on input "text" at bounding box center [930, 119] width 88 height 18
type input "SER/10007/C"
click at [989, 113] on input "Search" at bounding box center [993, 119] width 31 height 18
